Goal: Information Seeking & Learning: Check status

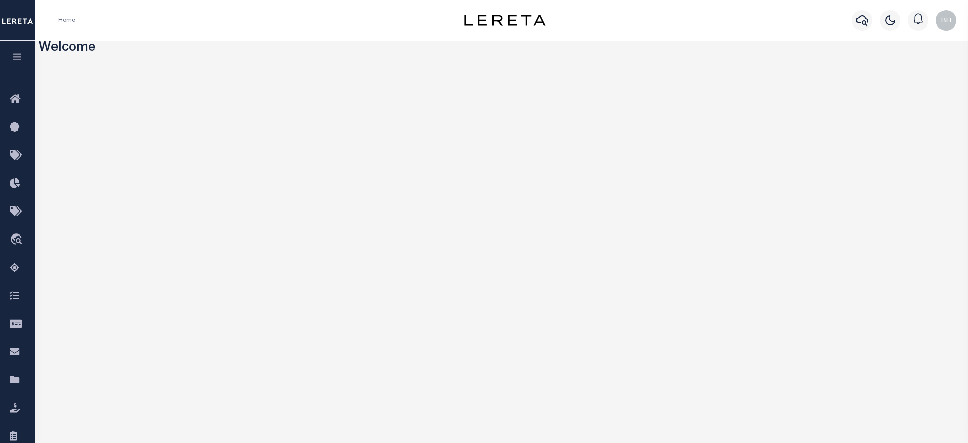
click at [22, 63] on button "button" at bounding box center [17, 58] width 35 height 35
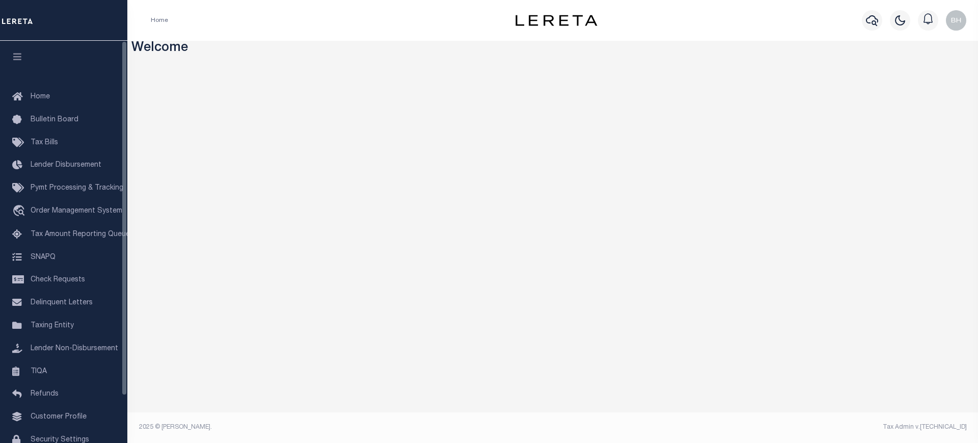
drag, startPoint x: 49, startPoint y: 143, endPoint x: 143, endPoint y: 160, distance: 95.2
click at [50, 143] on span "Tax Bills" at bounding box center [45, 142] width 28 height 7
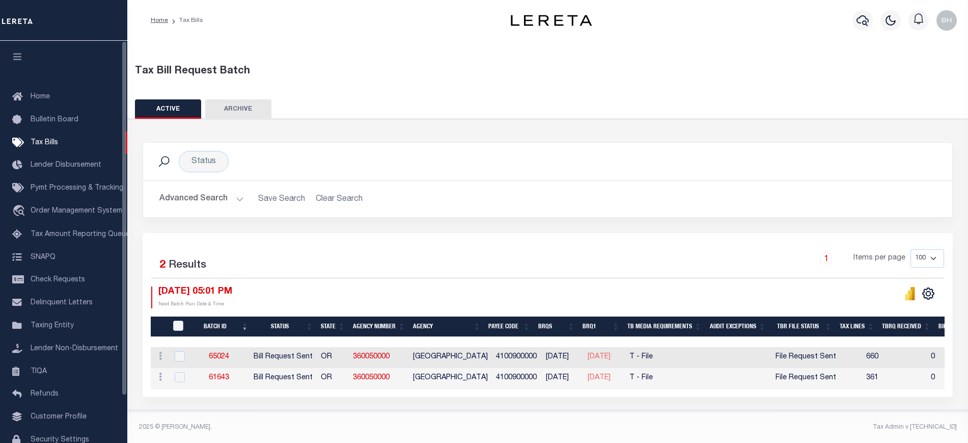
drag, startPoint x: 199, startPoint y: 196, endPoint x: 234, endPoint y: 206, distance: 36.0
click at [199, 200] on button "Advanced Search" at bounding box center [201, 199] width 85 height 20
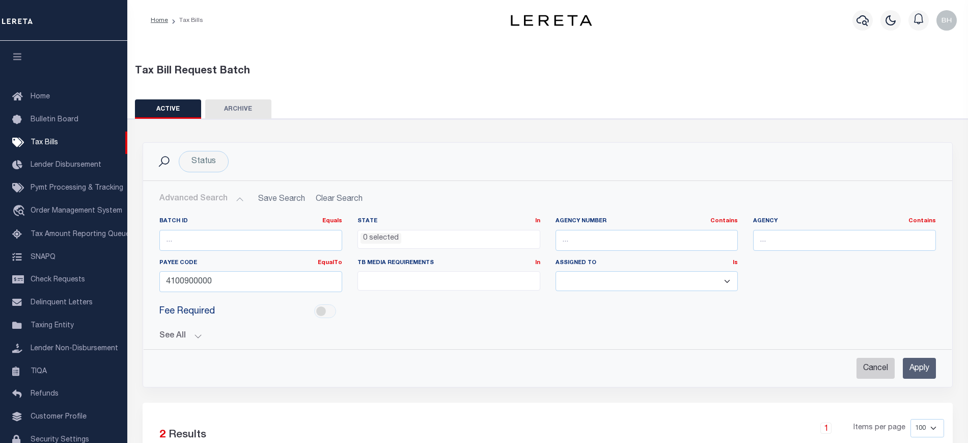
drag, startPoint x: 867, startPoint y: 368, endPoint x: 862, endPoint y: 365, distance: 5.9
click at [867, 369] on input "Cancel" at bounding box center [876, 368] width 38 height 21
checkbox input "true"
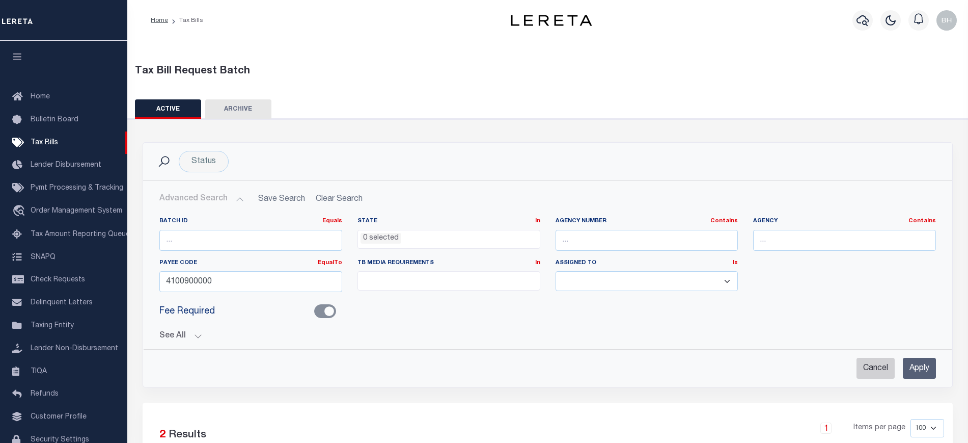
select select
checkbox input "false"
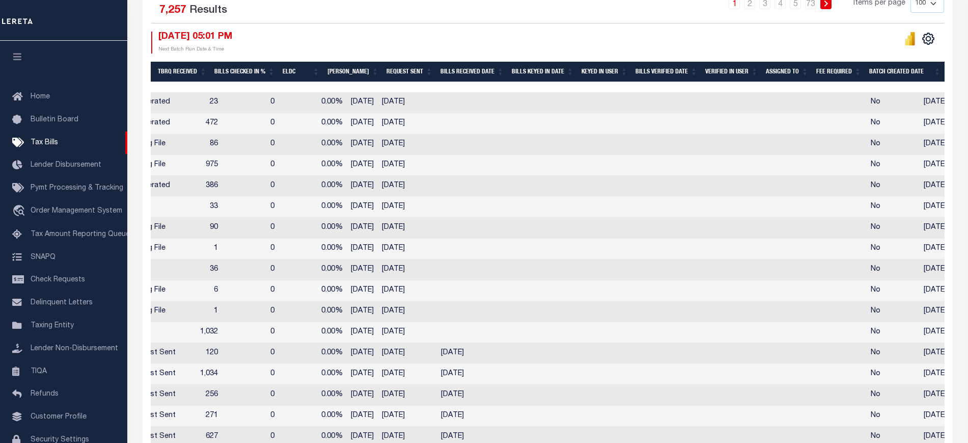
scroll to position [64, 0]
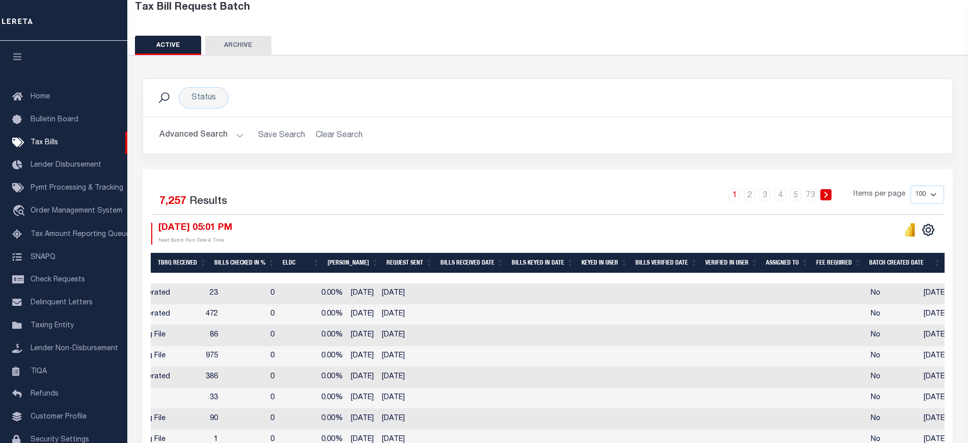
click at [202, 139] on button "Advanced Search" at bounding box center [201, 135] width 85 height 20
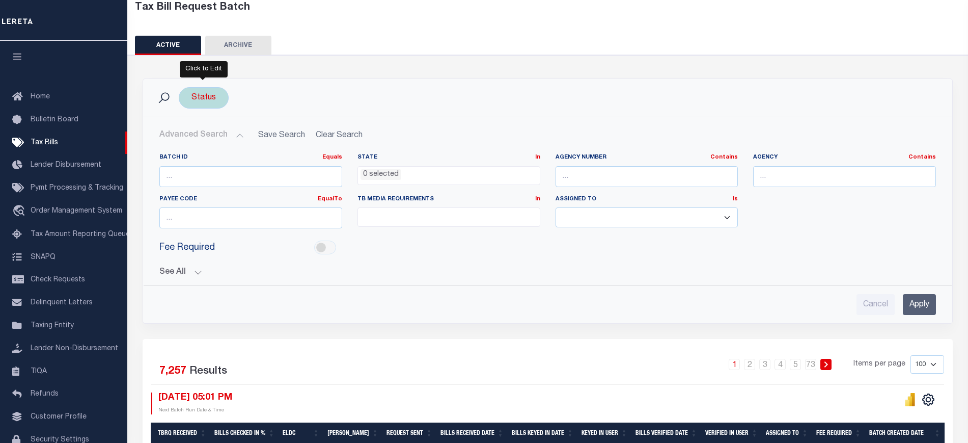
click at [203, 103] on div "Status" at bounding box center [204, 97] width 50 height 21
click at [231, 119] on li "0 selected" at bounding box center [215, 119] width 40 height 11
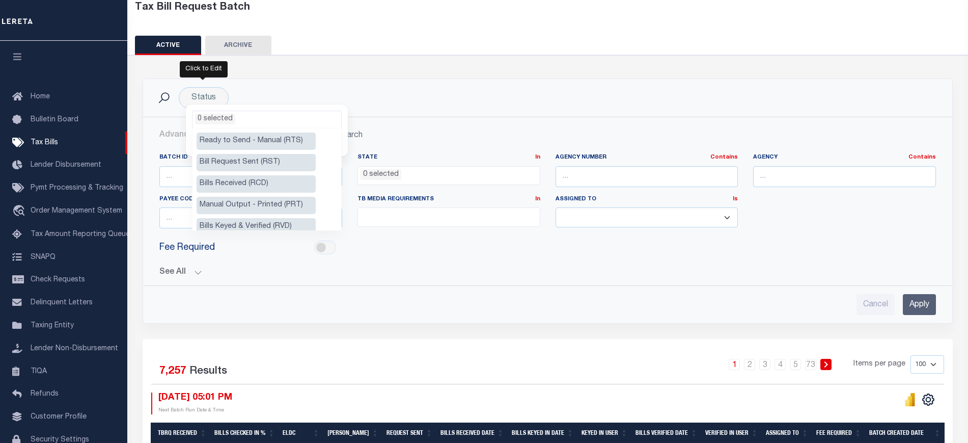
click at [234, 140] on li "Ready to Send - Manual (RTS)" at bounding box center [256, 140] width 119 height 17
select select "RTS"
click at [254, 172] on li "Ready to Send - Automated (RTA)" at bounding box center [256, 180] width 119 height 29
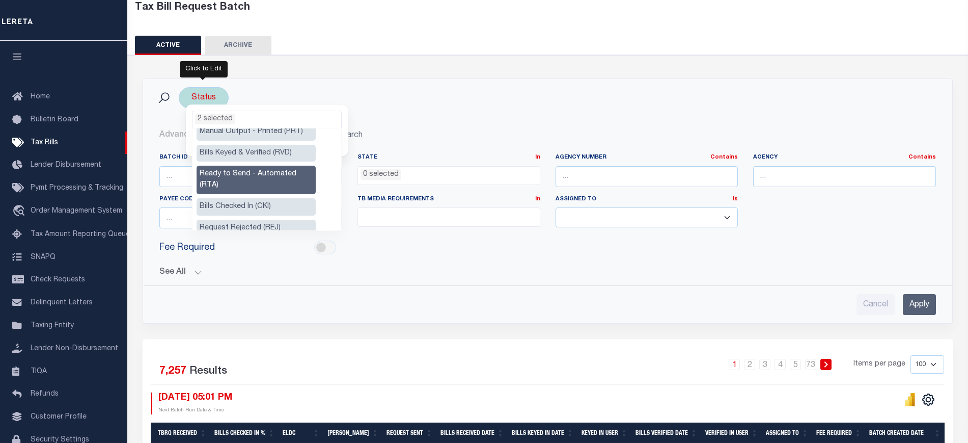
click at [254, 118] on ul "2 selected" at bounding box center [267, 117] width 149 height 13
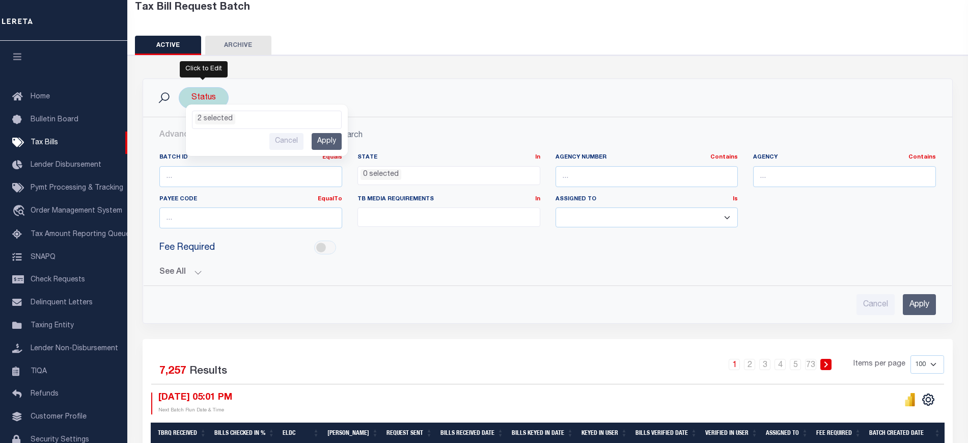
click at [324, 137] on input "Apply" at bounding box center [327, 141] width 30 height 17
